Goal: Communication & Community: Answer question/provide support

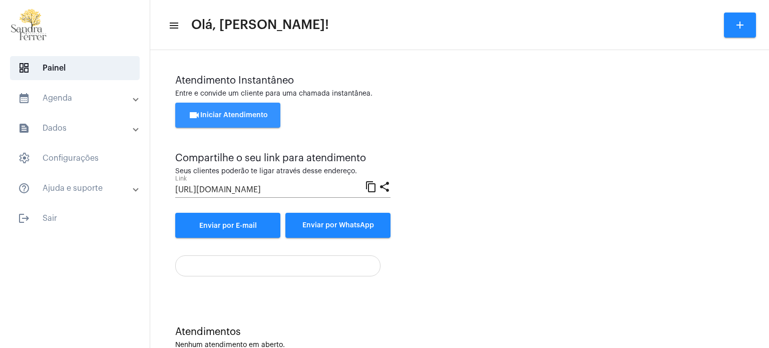
click at [249, 119] on button "videocam Iniciar Atendimento" at bounding box center [227, 115] width 105 height 25
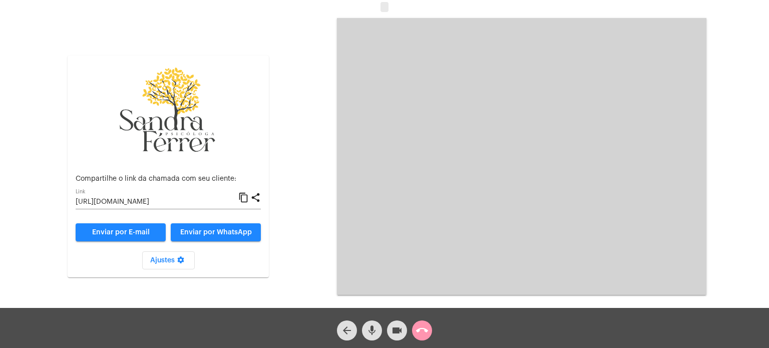
drag, startPoint x: 205, startPoint y: 248, endPoint x: 77, endPoint y: 178, distance: 146.5
click at [202, 245] on mat-card-content "Compartilhe o link da chamada com seu cliente: [URL][DOMAIN_NAME] Link content_…" at bounding box center [168, 222] width 185 height 94
click at [244, 198] on mat-icon "content_copy" at bounding box center [243, 198] width 11 height 12
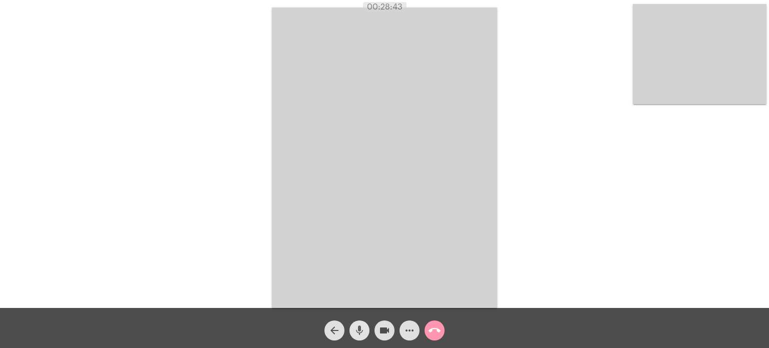
click at [357, 330] on mat-icon "mic" at bounding box center [359, 330] width 12 height 12
click at [362, 326] on mat-icon "mic_off" at bounding box center [359, 330] width 12 height 12
click at [432, 24] on video at bounding box center [384, 158] width 225 height 300
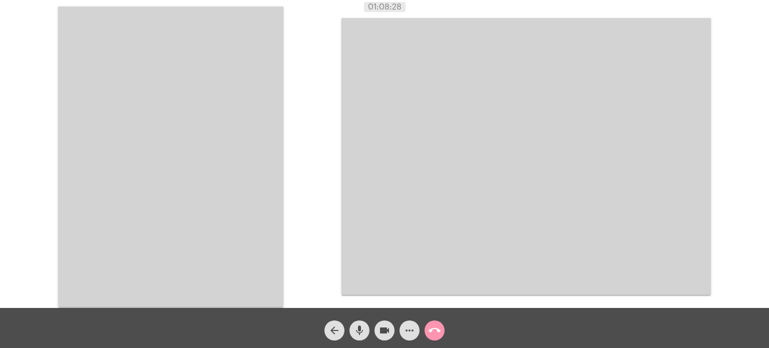
click at [438, 327] on mat-icon "call_end" at bounding box center [434, 330] width 12 height 12
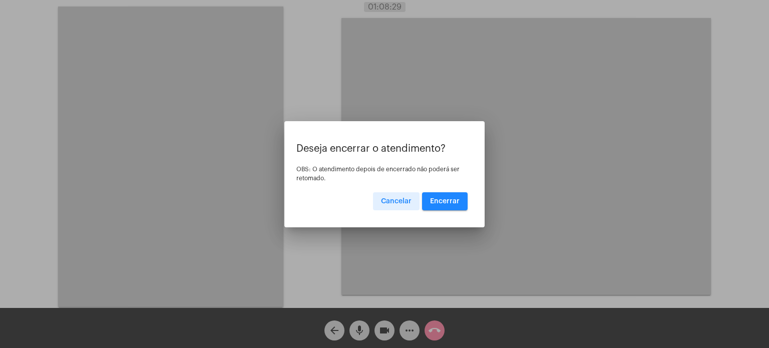
click at [458, 201] on span "Encerrar" at bounding box center [445, 201] width 30 height 7
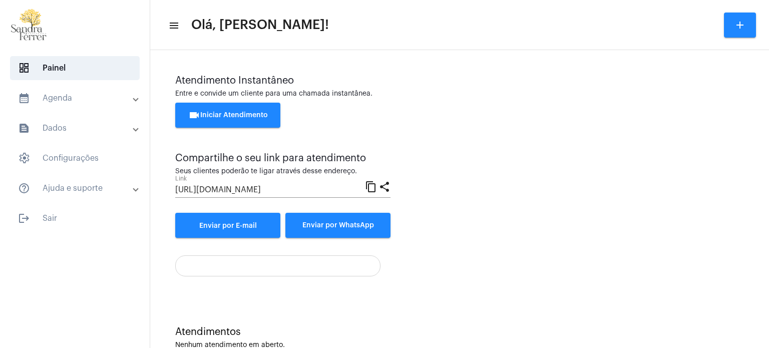
click at [233, 113] on span "videocam Iniciar Atendimento" at bounding box center [228, 115] width 80 height 7
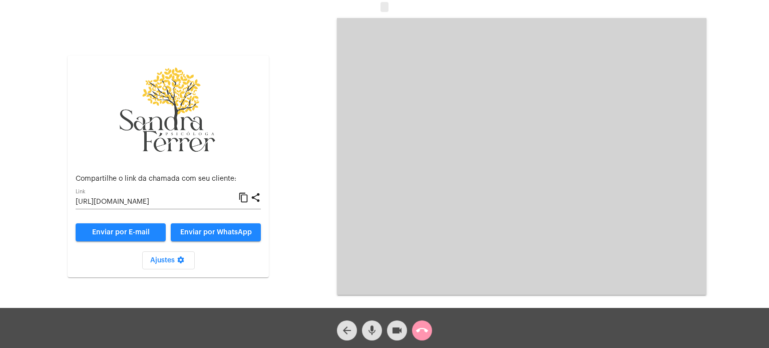
click at [244, 194] on mat-icon "content_copy" at bounding box center [243, 198] width 11 height 12
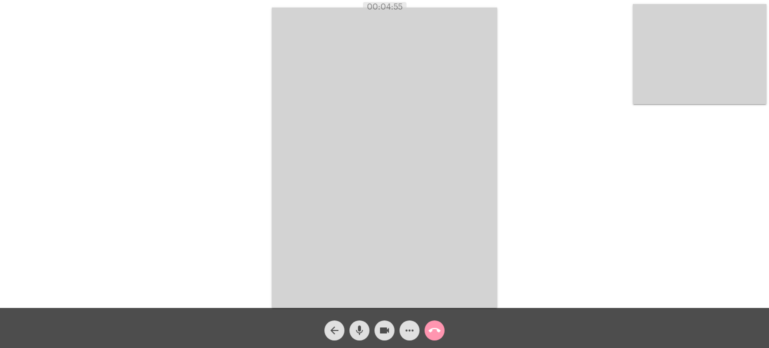
click at [566, 62] on div "Acessando Câmera e Microfone..." at bounding box center [384, 157] width 767 height 308
click at [602, 101] on div "Acessando Câmera e Microfone..." at bounding box center [384, 157] width 767 height 308
click at [428, 328] on mat-icon "call_end" at bounding box center [434, 330] width 12 height 12
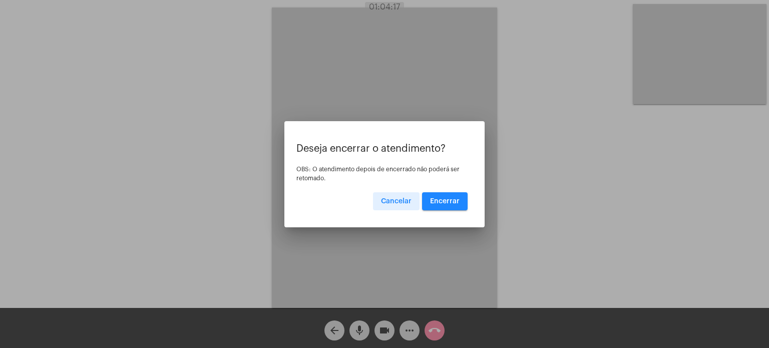
click at [454, 202] on span "Encerrar" at bounding box center [445, 201] width 30 height 7
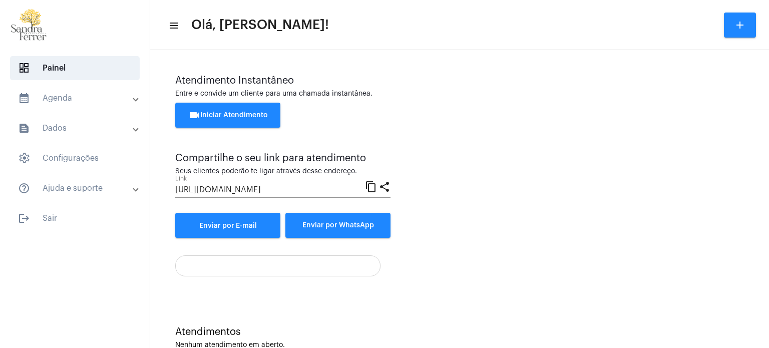
click at [218, 110] on button "videocam Iniciar Atendimento" at bounding box center [227, 115] width 105 height 25
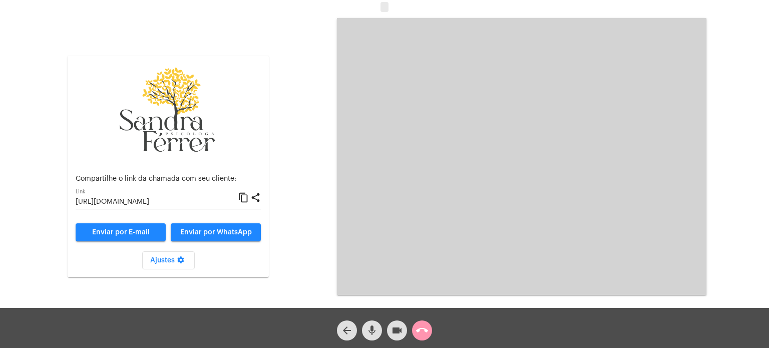
click at [246, 196] on mat-icon "content_copy" at bounding box center [243, 198] width 11 height 12
